Goal: Information Seeking & Learning: Find specific fact

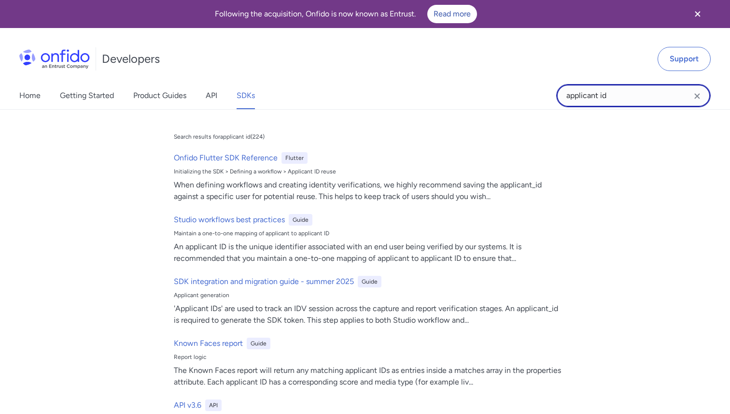
click at [615, 92] on input "applicant id" at bounding box center [633, 95] width 154 height 23
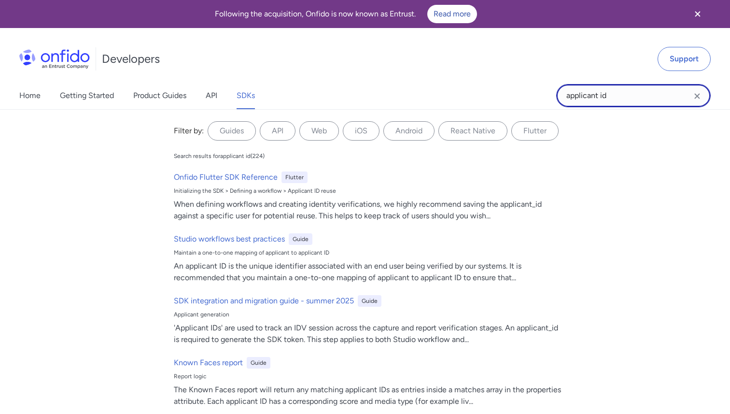
click at [615, 92] on input "applicant id" at bounding box center [633, 95] width 154 height 23
paste input ""Query did not return a unique result: 2 results were returned","
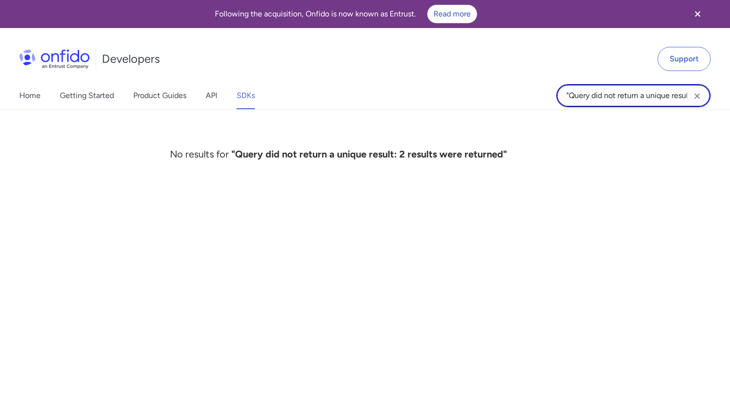
drag, startPoint x: 617, startPoint y: 104, endPoint x: 501, endPoint y: 98, distance: 117.0
click at [502, 98] on div "Home Getting Started Product Guides API SDKs "Query did not return a unique res…" at bounding box center [365, 95] width 730 height 27
click at [562, 95] on input ""Query did not return a unique result: 2 results were returned"" at bounding box center [633, 95] width 154 height 23
click at [569, 95] on input ""Query did not return a unique result: 2 results were returned"" at bounding box center [633, 95] width 154 height 23
type input "Query did not return a unique result: 2 results were returned""
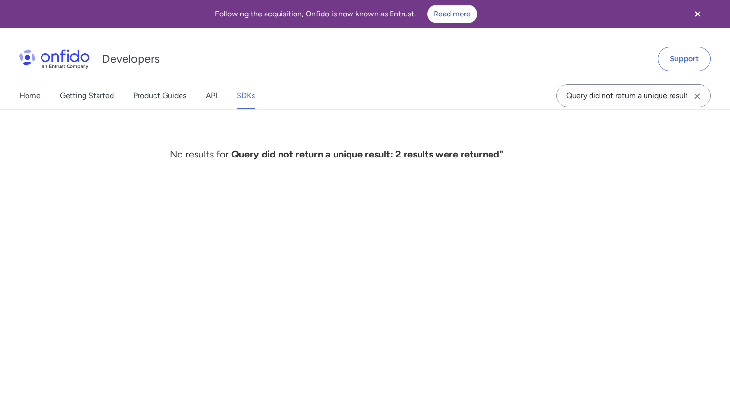
click at [697, 98] on icon "Clear search field button" at bounding box center [697, 96] width 12 height 12
